Goal: Task Accomplishment & Management: Use online tool/utility

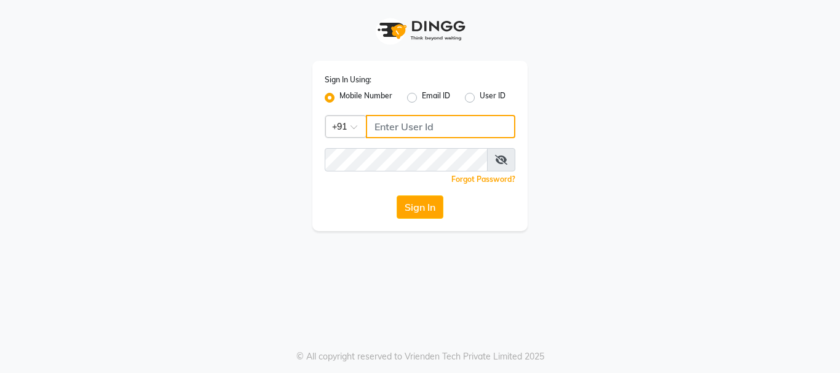
type input "7391062053"
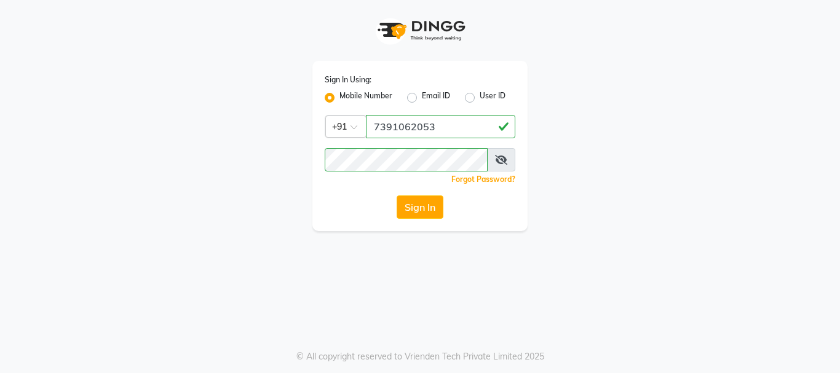
click at [430, 221] on div "Sign In Using: Mobile Number Email ID User ID Country Code × [PHONE_NUMBER] Rem…" at bounding box center [419, 146] width 215 height 170
click at [411, 202] on button "Sign In" at bounding box center [420, 207] width 47 height 23
